Goal: Find specific page/section: Find specific page/section

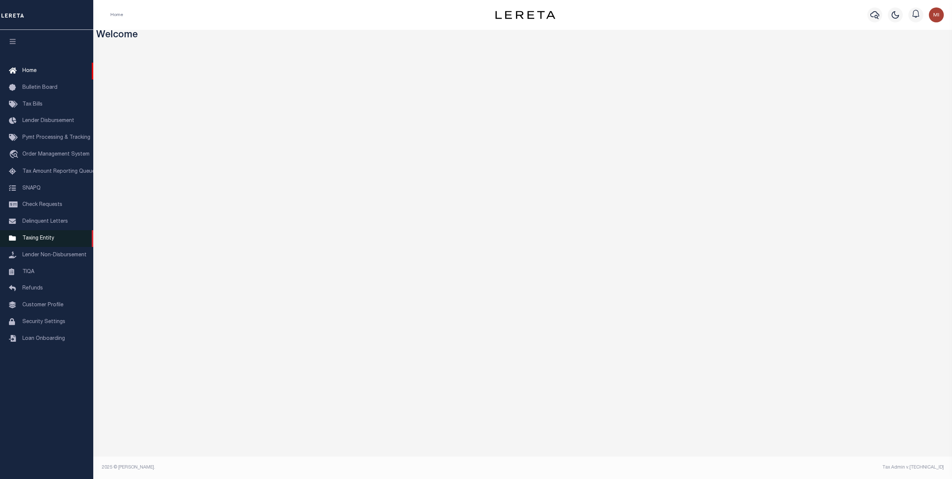
click at [36, 241] on span "Taxing Entity" at bounding box center [38, 238] width 32 height 5
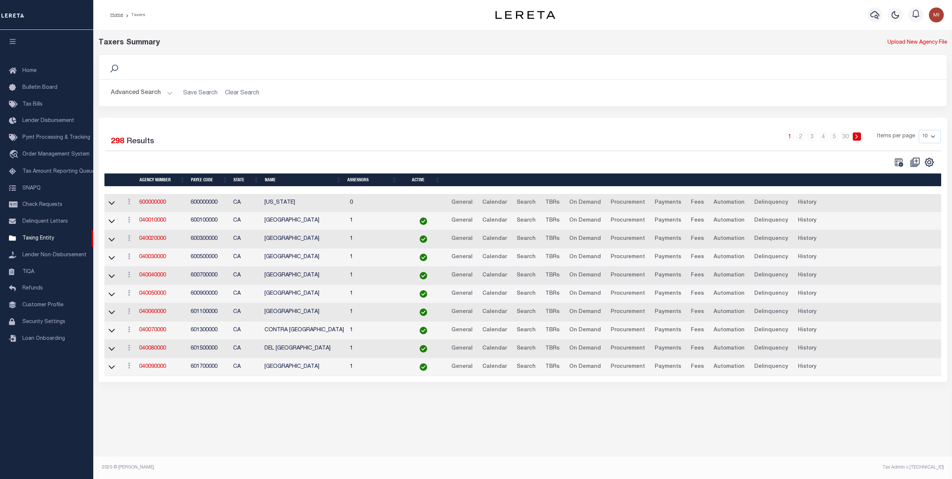
click at [150, 93] on button "Advanced Search" at bounding box center [142, 93] width 62 height 15
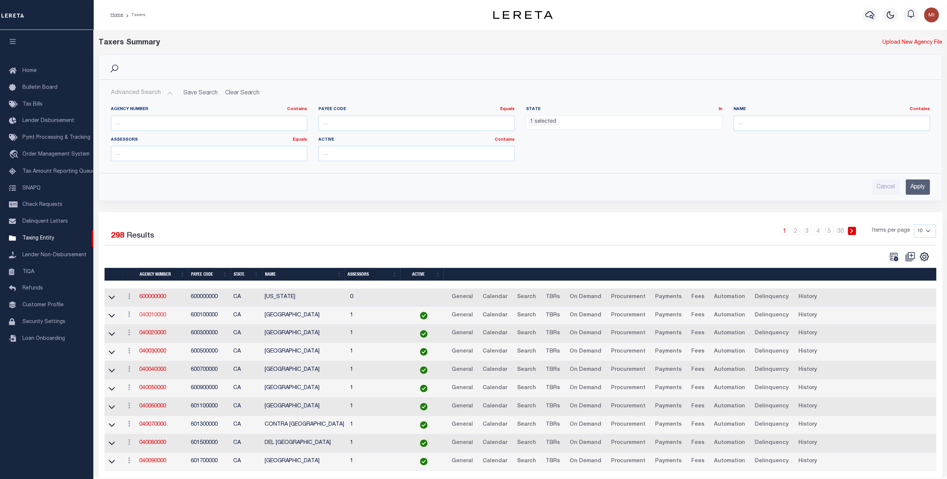
click at [156, 314] on link "040010000" at bounding box center [152, 315] width 27 height 5
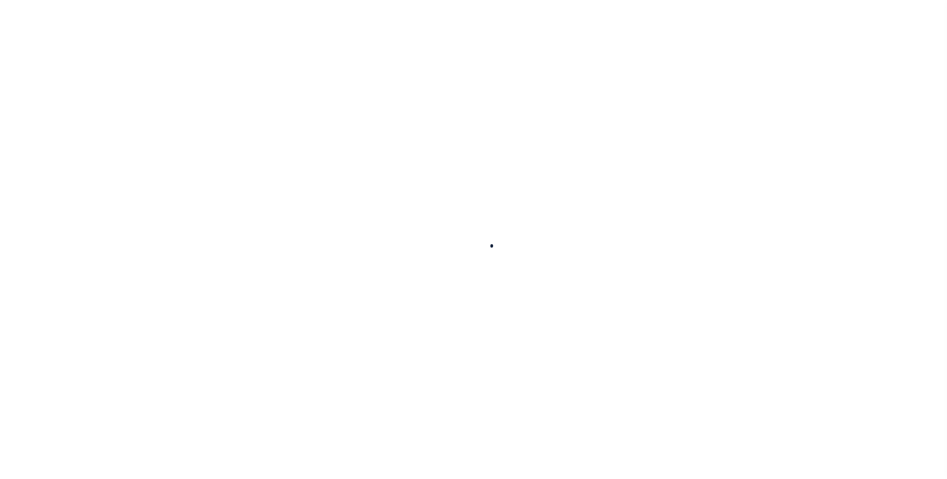
select select
checkbox input "false"
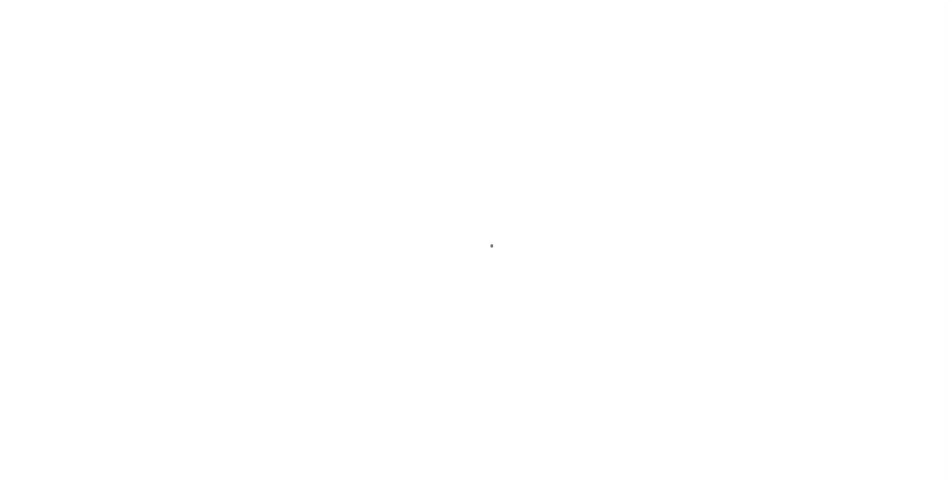
checkbox input "false"
type input "600100000"
